Goal: Transaction & Acquisition: Purchase product/service

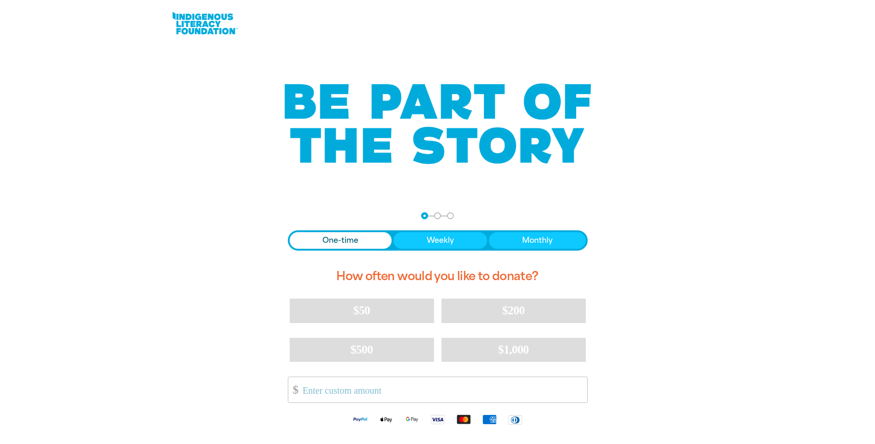
click at [348, 237] on span "One-time" at bounding box center [340, 240] width 36 height 11
click at [350, 237] on span "One-time" at bounding box center [340, 240] width 36 height 11
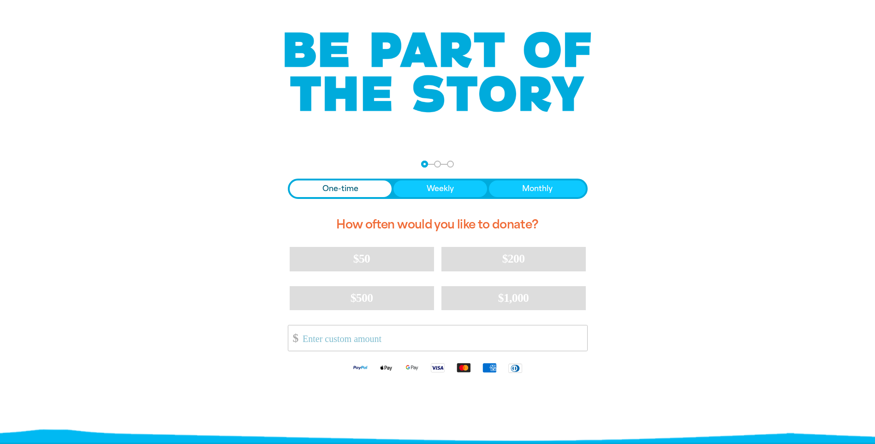
scroll to position [184, 0]
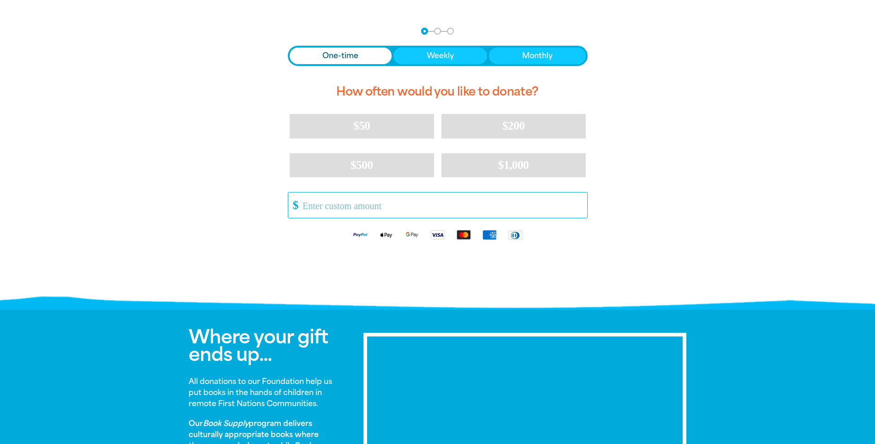
drag, startPoint x: 367, startPoint y: 200, endPoint x: 375, endPoint y: 196, distance: 9.7
click at [367, 200] on input "Other Amount" at bounding box center [441, 204] width 291 height 25
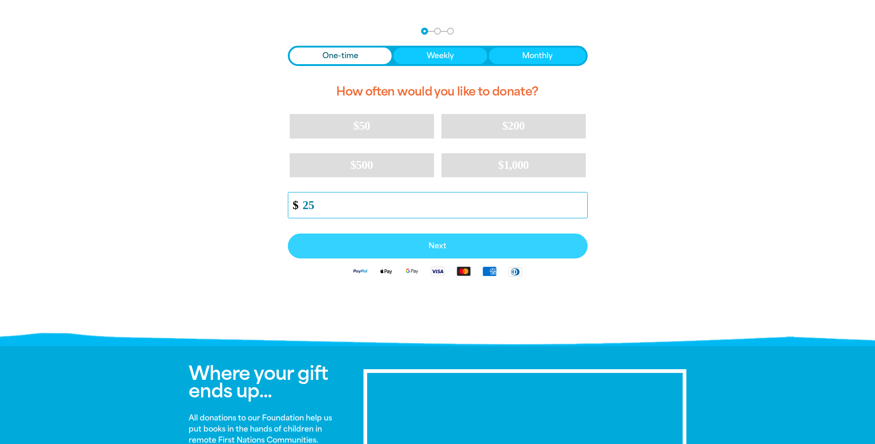
type input "25"
click at [459, 246] on span "Next" at bounding box center [437, 245] width 279 height 7
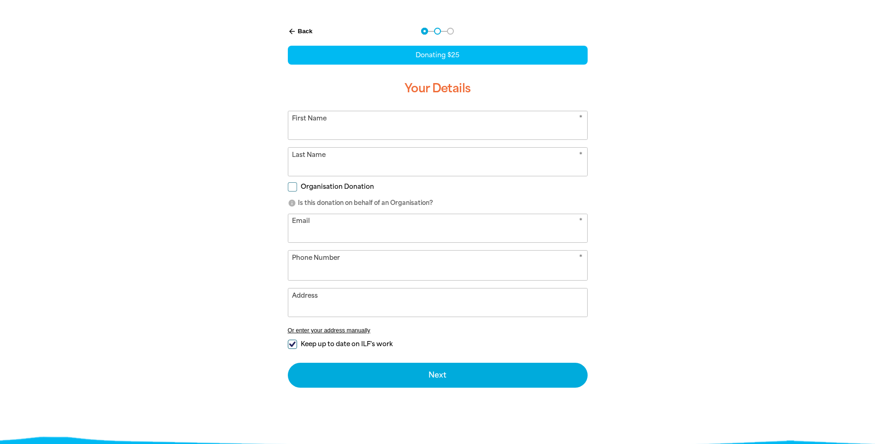
select select "AU"
click at [427, 132] on input "First Name" at bounding box center [437, 125] width 299 height 28
type input "[PERSON_NAME]"
click at [401, 160] on input "Last Name" at bounding box center [437, 162] width 299 height 28
type input "[PERSON_NAME]"
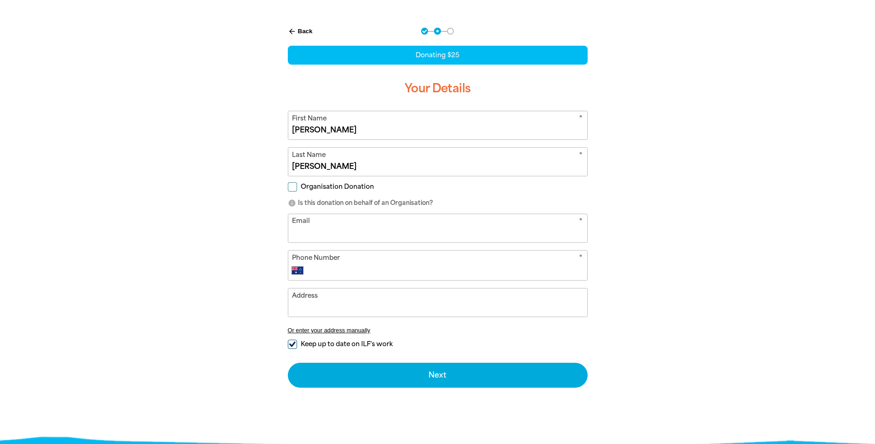
click at [436, 221] on input "Email" at bounding box center [437, 228] width 299 height 28
type input "[EMAIL_ADDRESS][DOMAIN_NAME]"
click at [437, 269] on input "Phone Number" at bounding box center [446, 270] width 273 height 11
type input "0415 228 404"
click at [384, 303] on input "Address" at bounding box center [437, 302] width 299 height 28
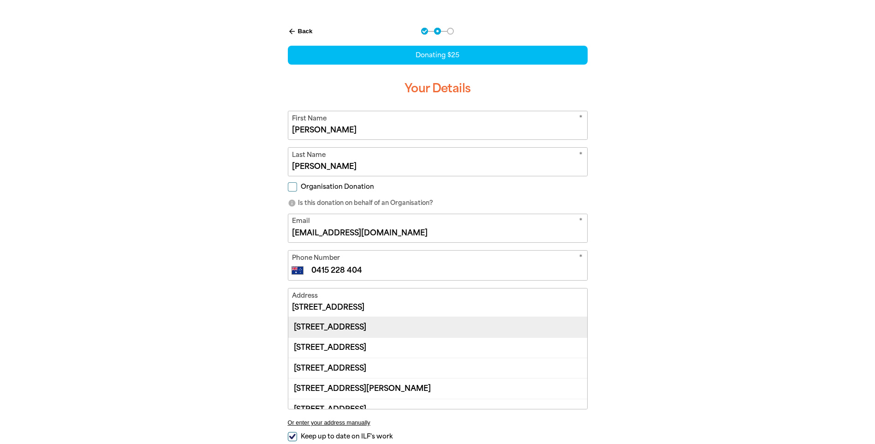
click at [428, 326] on div "[STREET_ADDRESS]" at bounding box center [437, 327] width 299 height 20
type input "[STREET_ADDRESS]"
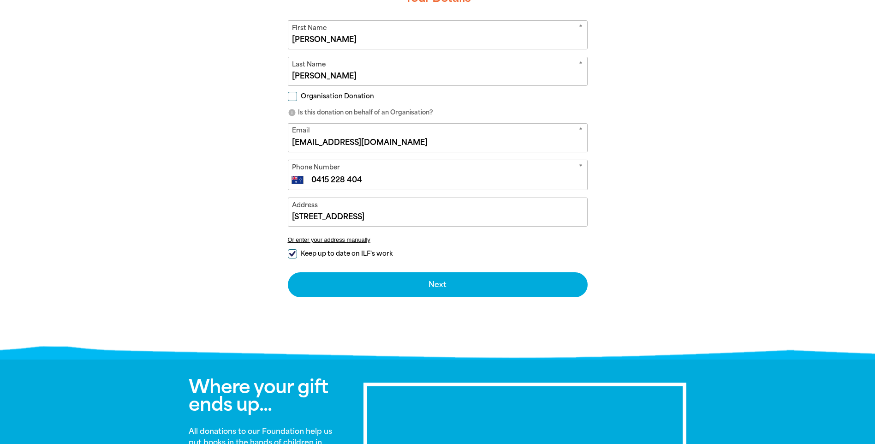
scroll to position [277, 0]
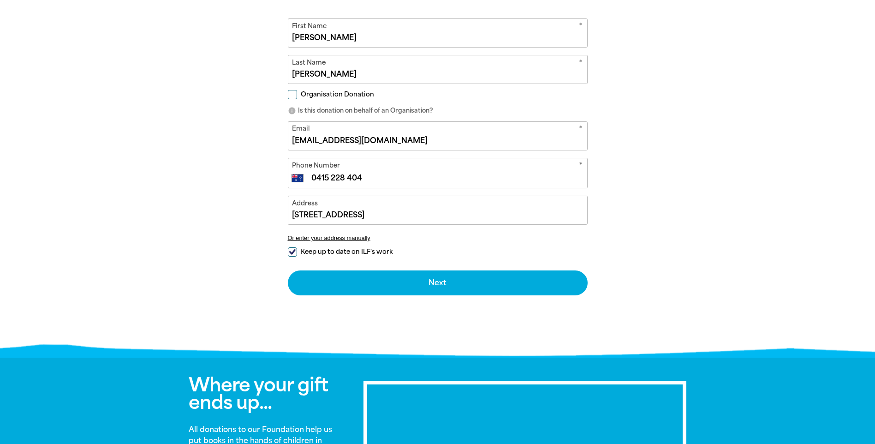
click at [291, 251] on input "Keep up to date on ILF's work" at bounding box center [292, 251] width 9 height 9
checkbox input "false"
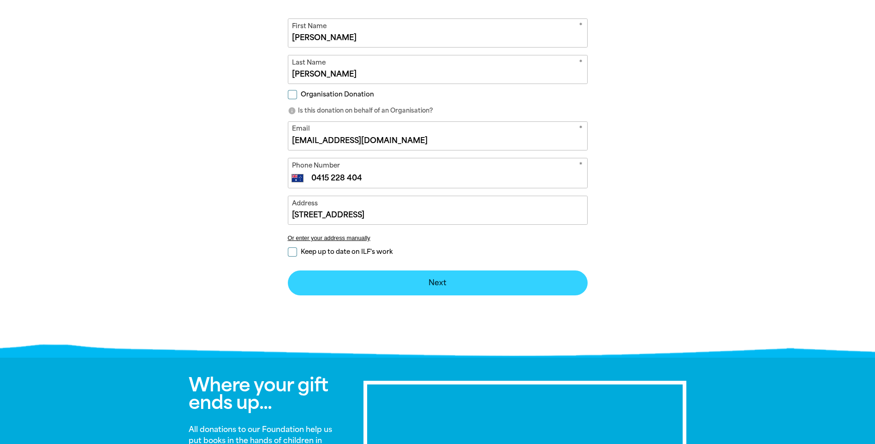
click at [408, 280] on button "Next chevron_right" at bounding box center [438, 282] width 300 height 25
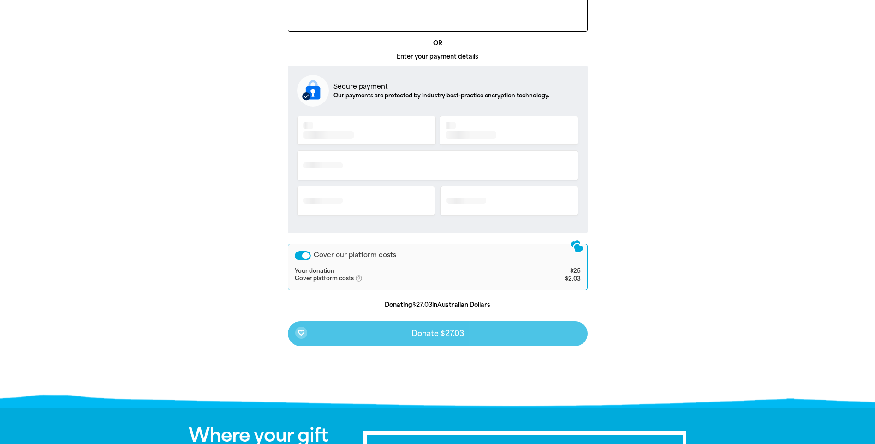
scroll to position [170, 0]
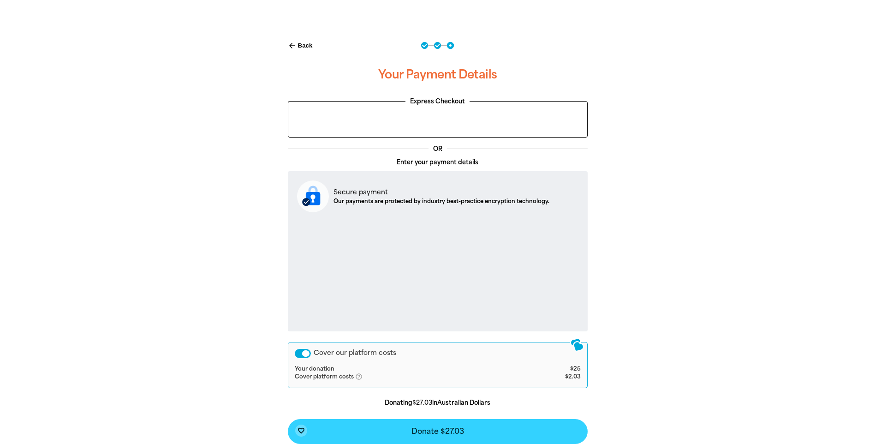
click at [403, 426] on button "favorite_border Donate $27.03" at bounding box center [438, 431] width 300 height 25
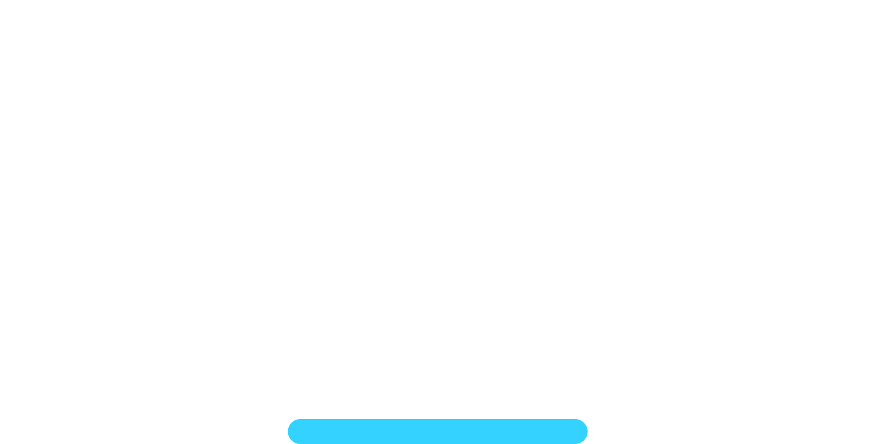
scroll to position [191, 0]
